Goal: Information Seeking & Learning: Learn about a topic

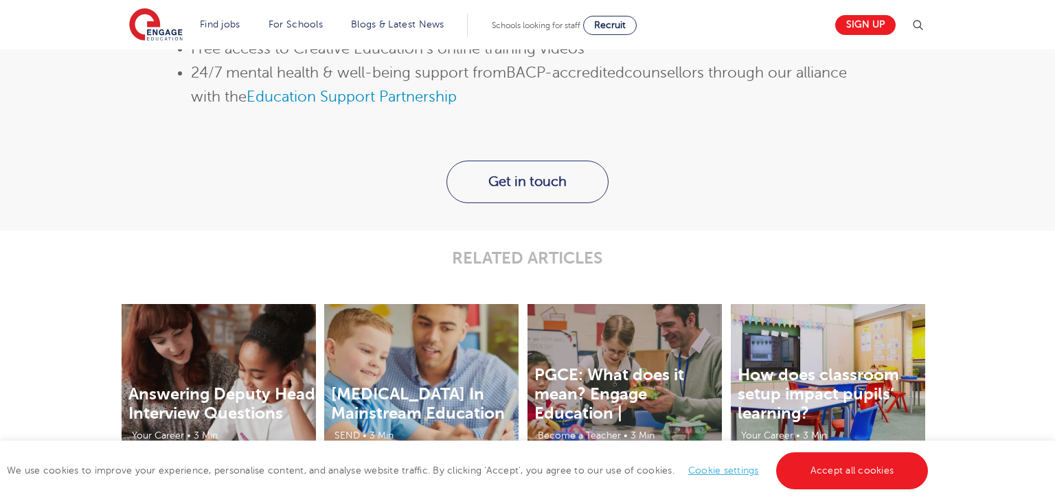
scroll to position [1848, 0]
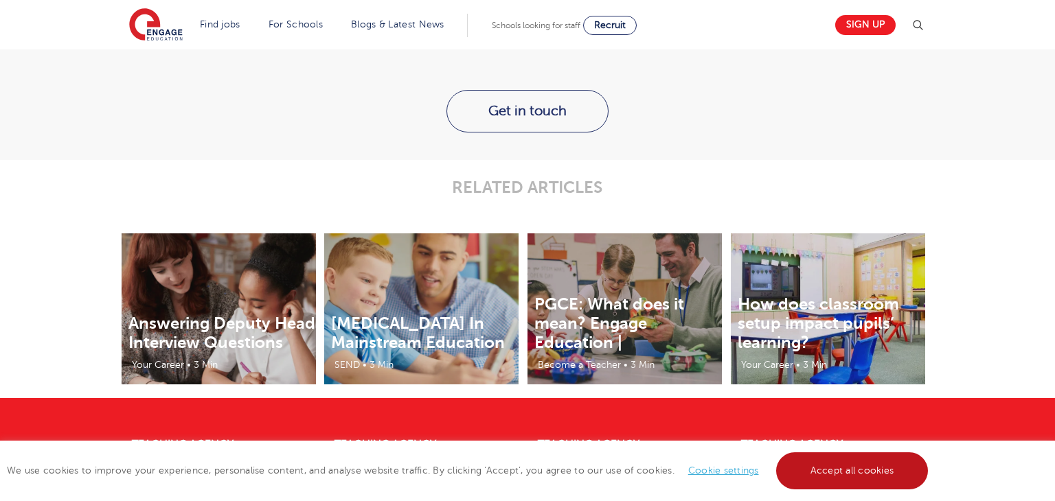
click at [847, 485] on link "Accept all cookies" at bounding box center [852, 471] width 152 height 37
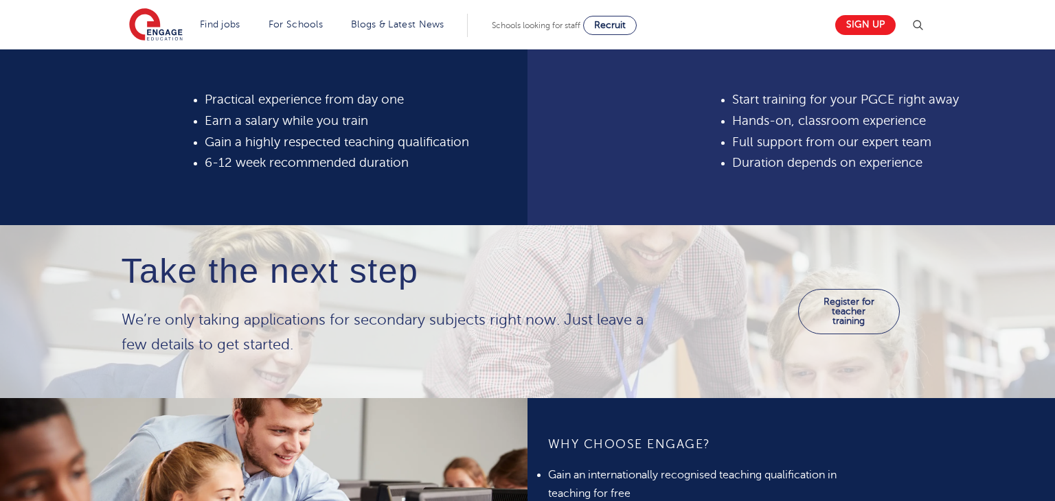
scroll to position [602, 0]
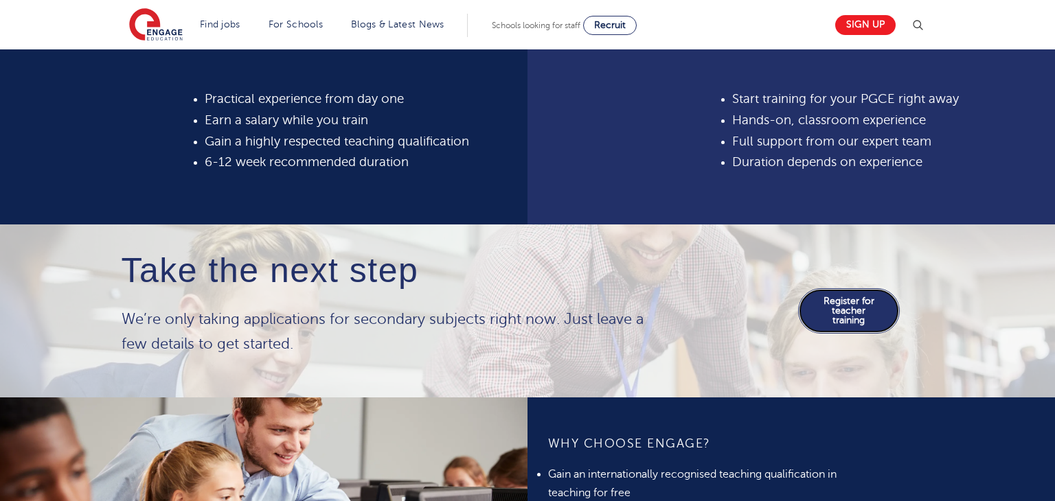
click at [844, 306] on link "Register for teacher training" at bounding box center [848, 310] width 101 height 45
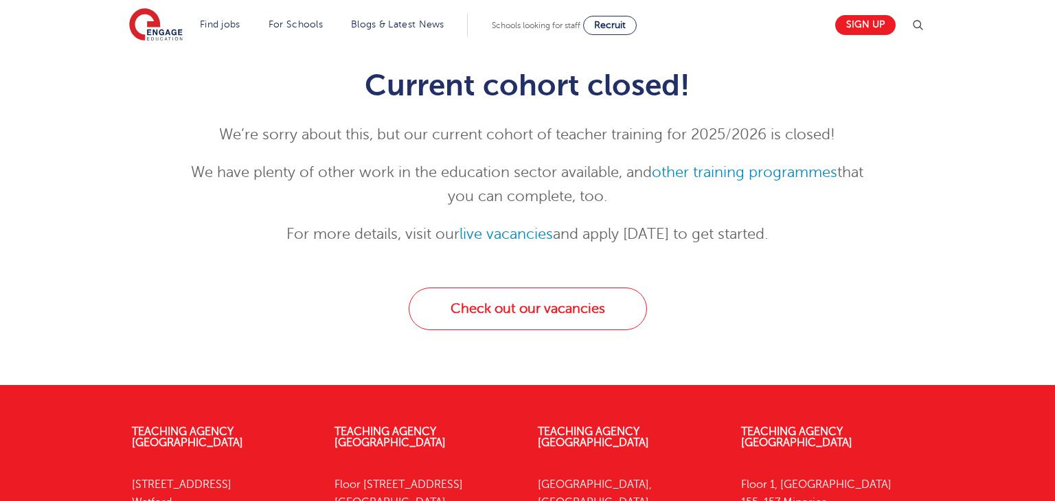
scroll to position [148, 0]
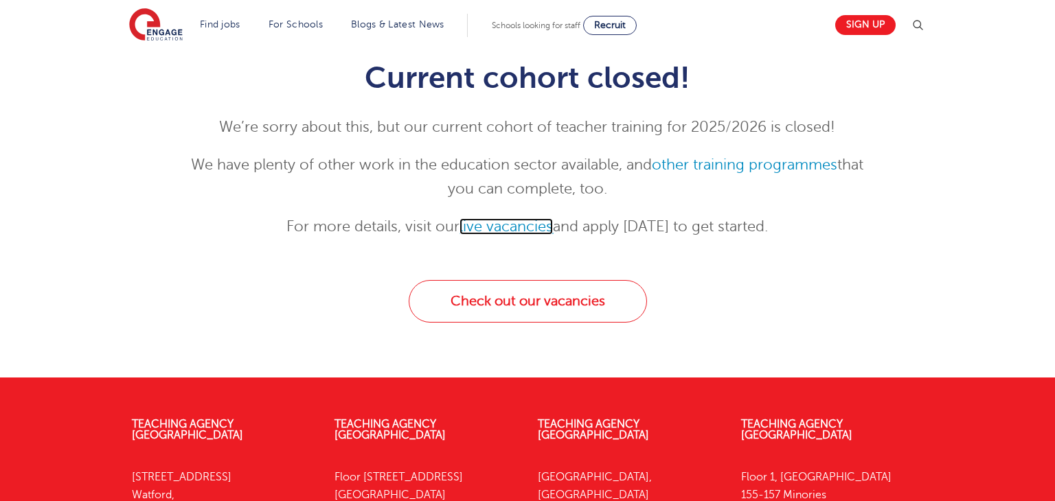
click at [509, 230] on link "live vacancies" at bounding box center [505, 226] width 93 height 16
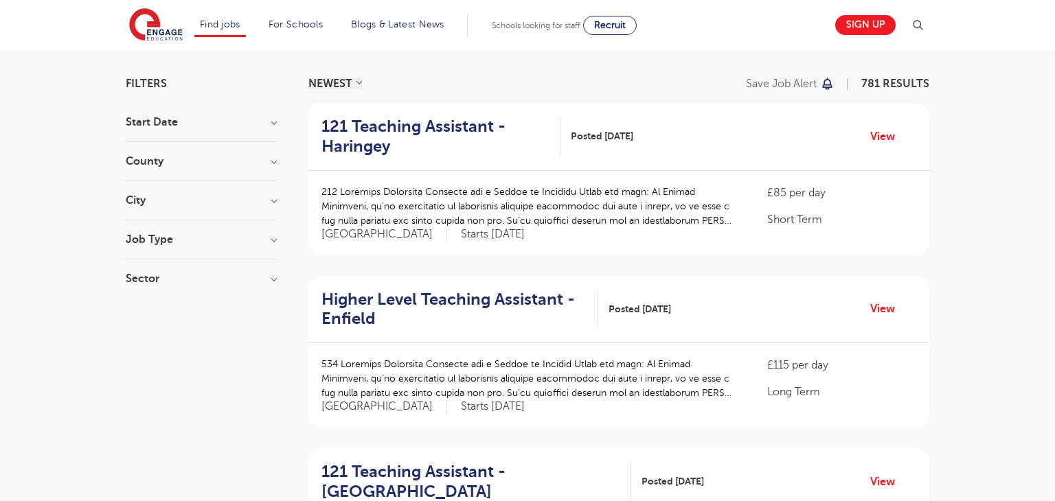
scroll to position [98, 0]
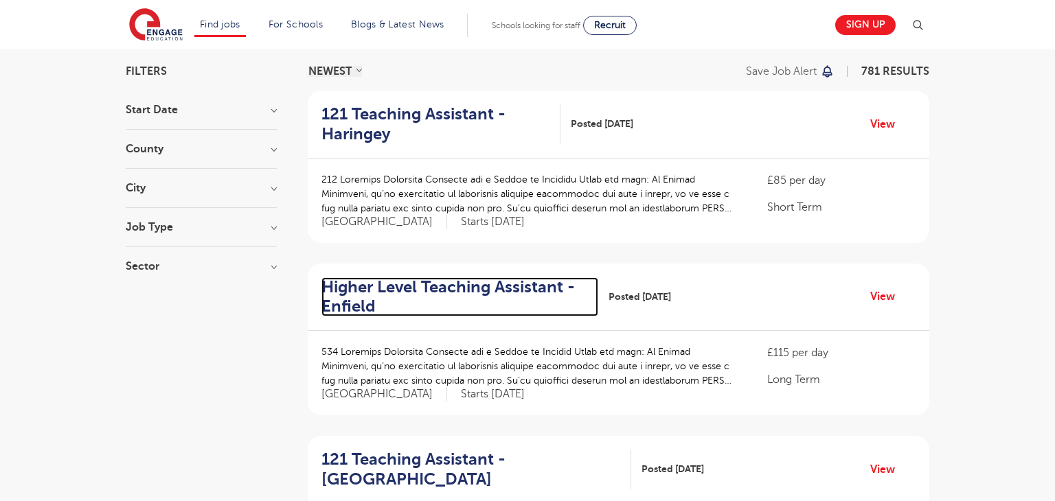
click at [442, 288] on h2 "Higher Level Teaching Assistant - Enfield" at bounding box center [454, 297] width 266 height 40
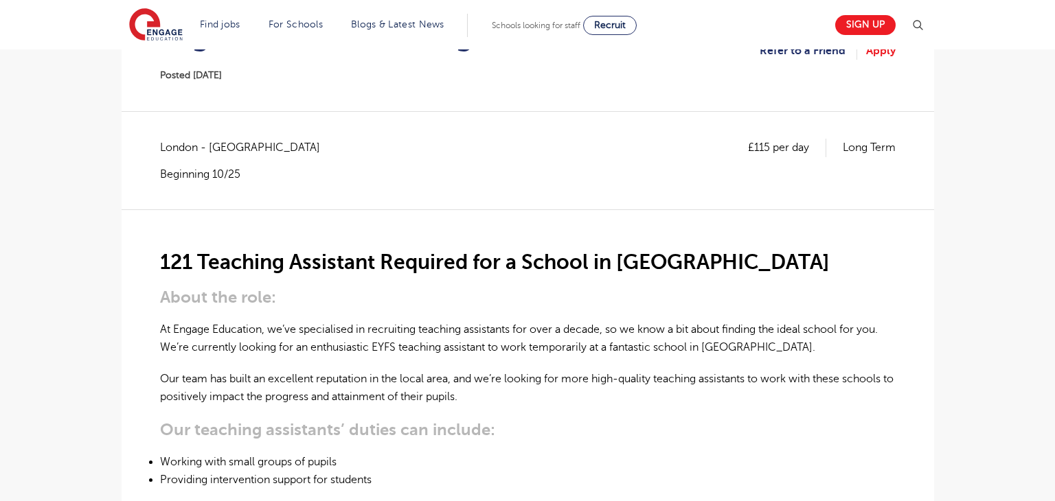
scroll to position [196, 0]
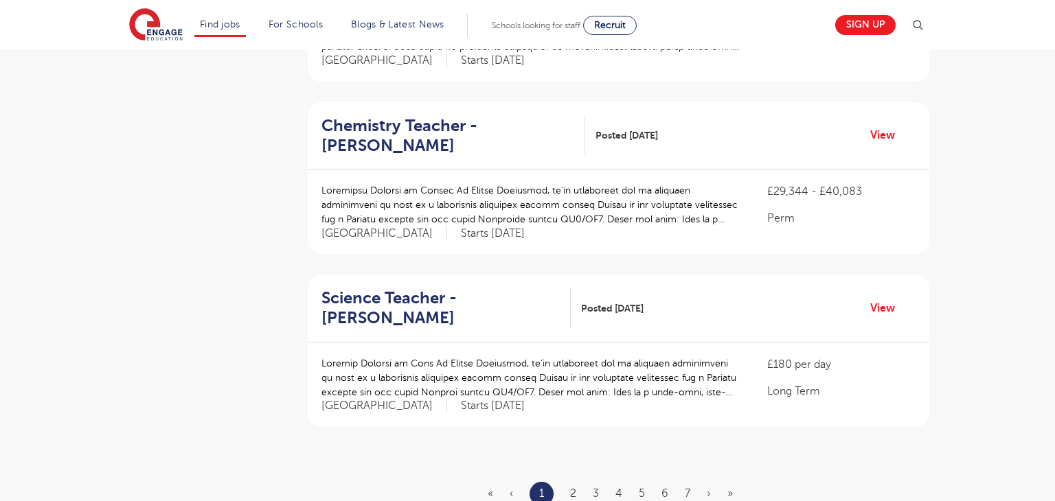
scroll to position [1465, 0]
